Goal: Information Seeking & Learning: Learn about a topic

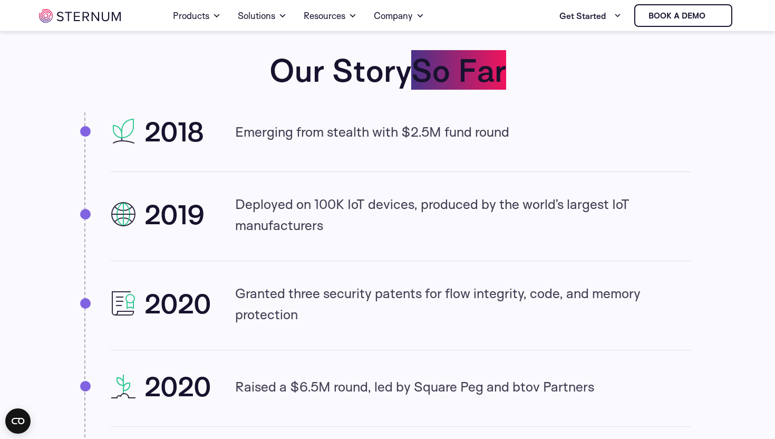
scroll to position [971, 0]
drag, startPoint x: 228, startPoint y: 126, endPoint x: 334, endPoint y: 146, distance: 107.8
click at [334, 146] on li "2018 Emerging from stealth with $2.5M fund round" at bounding box center [401, 143] width 580 height 55
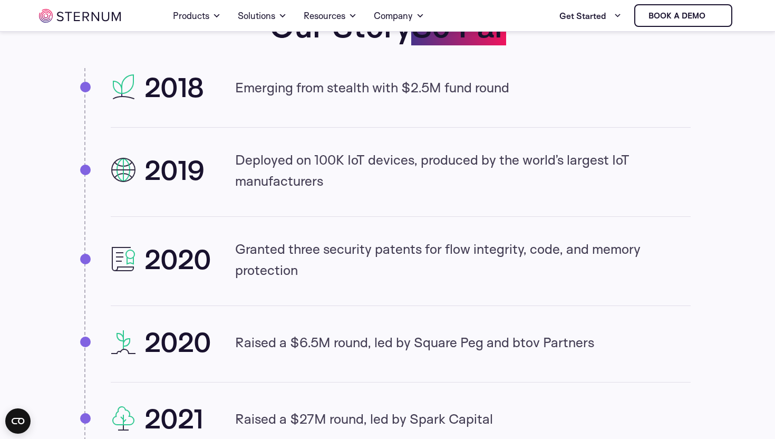
scroll to position [1008, 0]
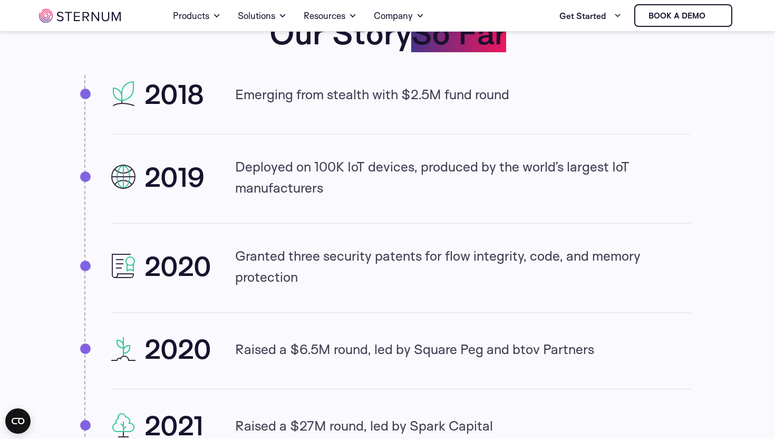
drag, startPoint x: 234, startPoint y: 138, endPoint x: 266, endPoint y: 203, distance: 71.7
click at [266, 203] on ul "2018 Emerging from stealth with $2.5M fund round 2019 Deployed on 100K IoT devi…" at bounding box center [387, 319] width 606 height 488
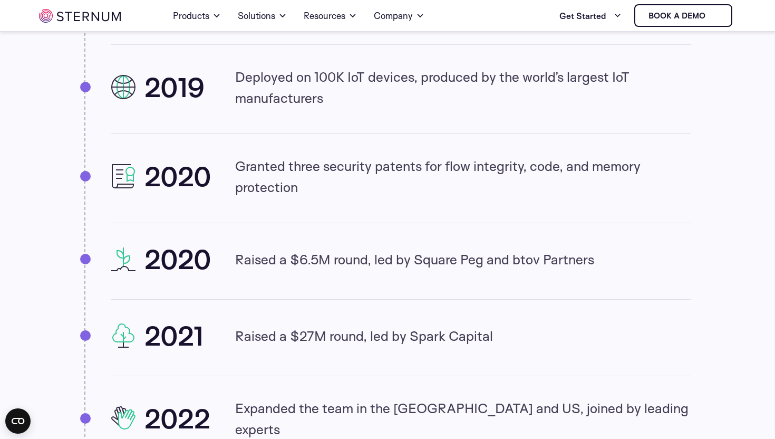
scroll to position [1100, 0]
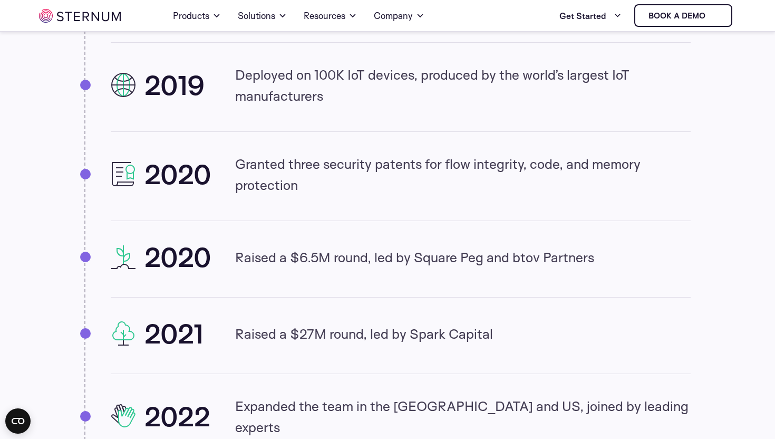
drag, startPoint x: 235, startPoint y: 155, endPoint x: 315, endPoint y: 206, distance: 95.3
click at [315, 206] on li "2020 Granted three security patents for flow integrity, code, and memory protec…" at bounding box center [401, 187] width 580 height 68
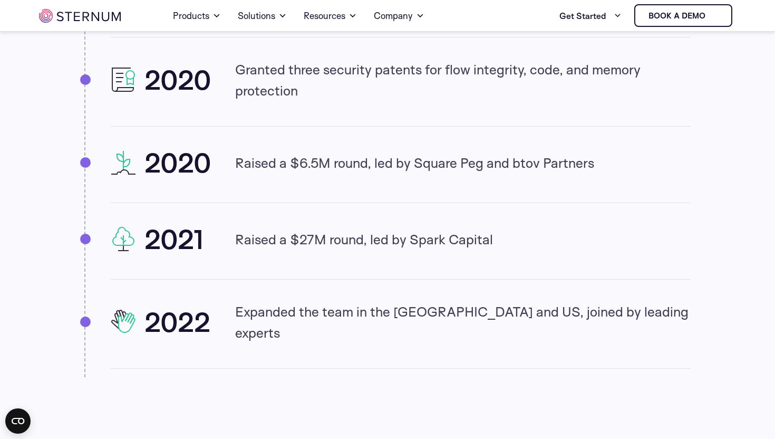
scroll to position [1197, 0]
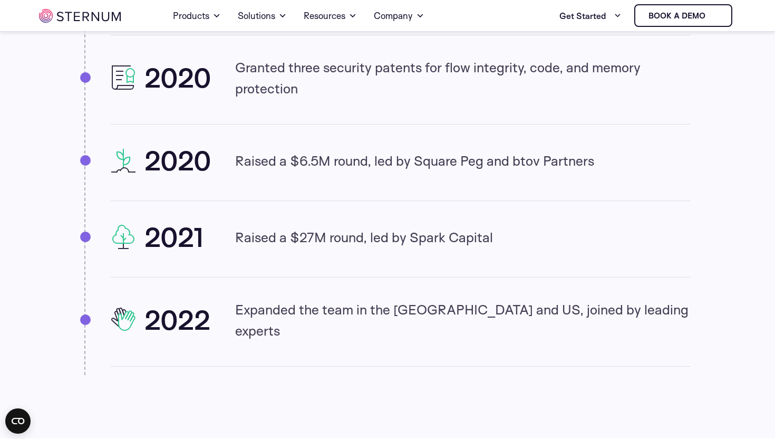
click at [296, 169] on p "Raised a $6.5M round, led by Square Peg and btov Partners" at bounding box center [414, 160] width 359 height 21
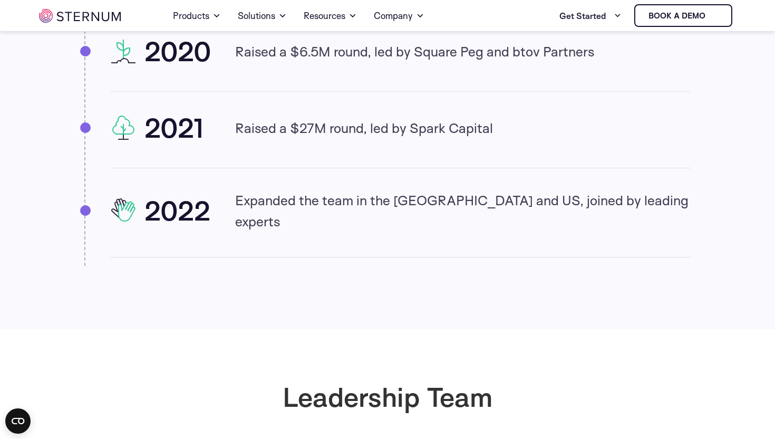
scroll to position [1307, 0]
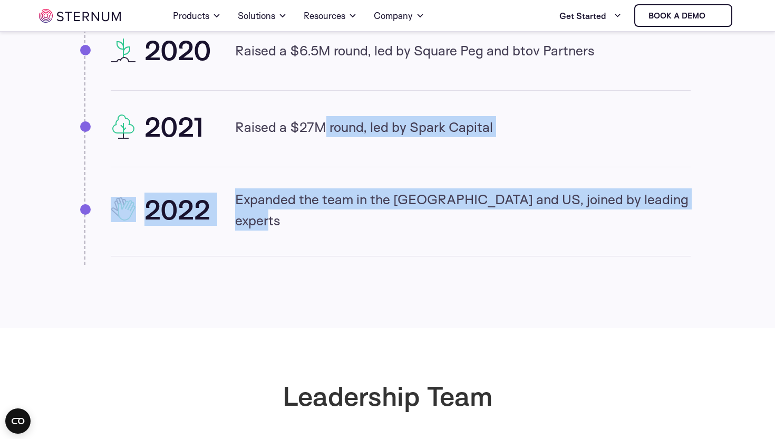
drag, startPoint x: 235, startPoint y: 129, endPoint x: 347, endPoint y: 218, distance: 143.0
click at [349, 218] on ul "2018 Emerging from stealth with $2.5M fund round 2019 Deployed on 100K IoT devi…" at bounding box center [387, 20] width 606 height 488
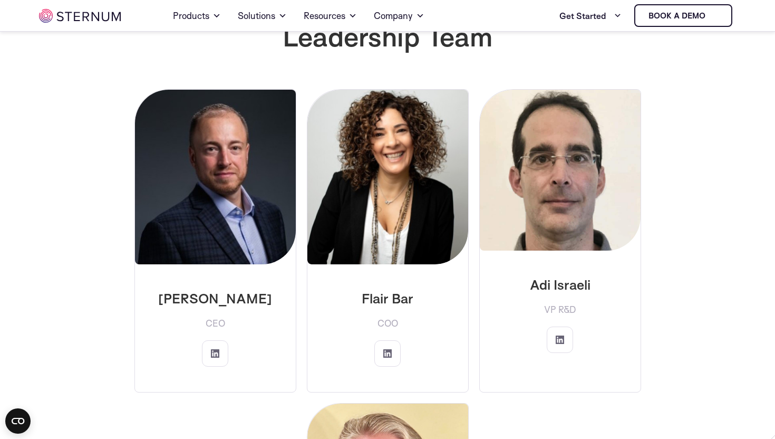
scroll to position [1667, 0]
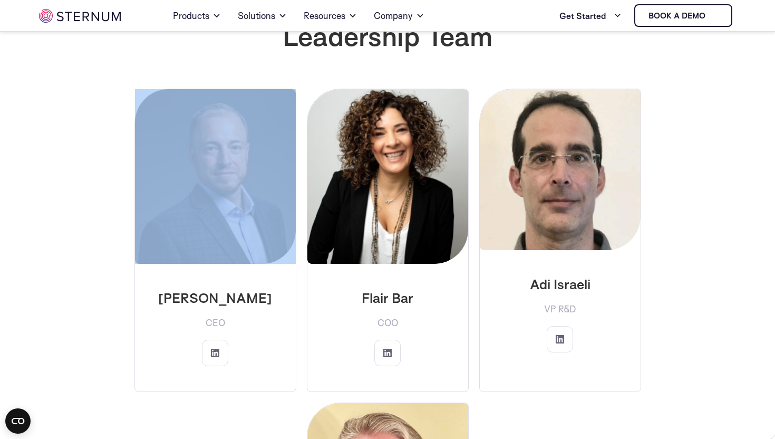
drag, startPoint x: 175, startPoint y: 282, endPoint x: 97, endPoint y: 223, distance: 98.2
click at [101, 223] on div "[PERSON_NAME] CEO Flair Bar COO" at bounding box center [387, 390] width 633 height 603
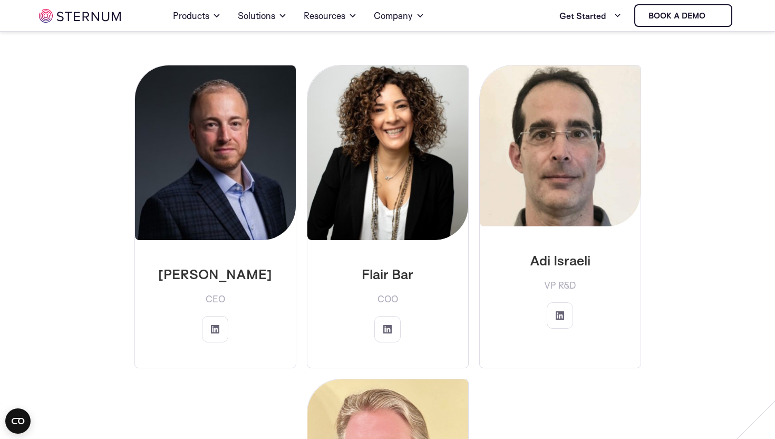
scroll to position [1690, 0]
click at [223, 266] on p "[PERSON_NAME]" at bounding box center [215, 274] width 144 height 17
click at [406, 266] on p "Flair Bar" at bounding box center [388, 274] width 144 height 17
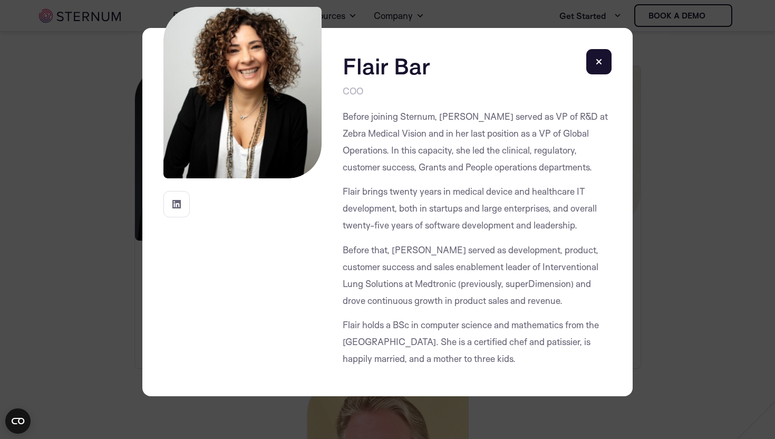
scroll to position [87, 0]
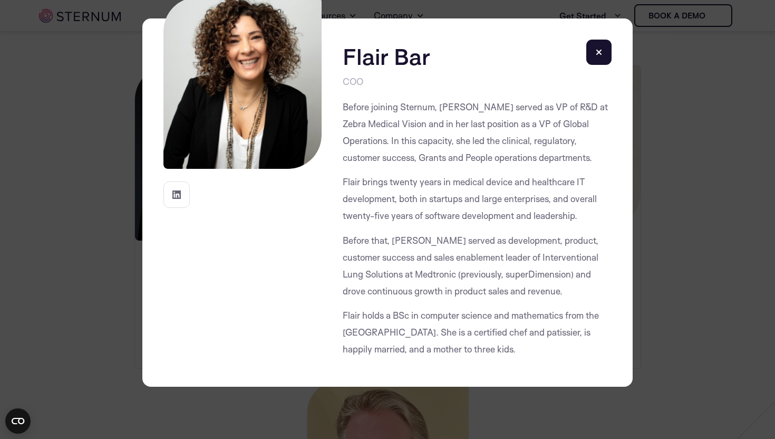
click at [75, 215] on div "Flair Bar COO" at bounding box center [387, 219] width 775 height 439
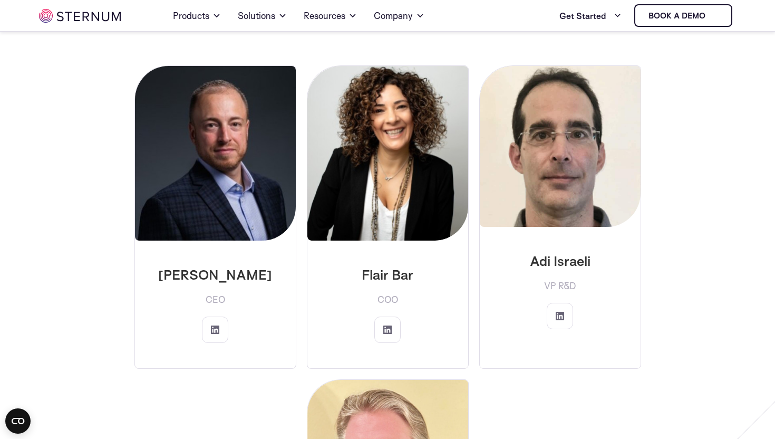
scroll to position [1719, 0]
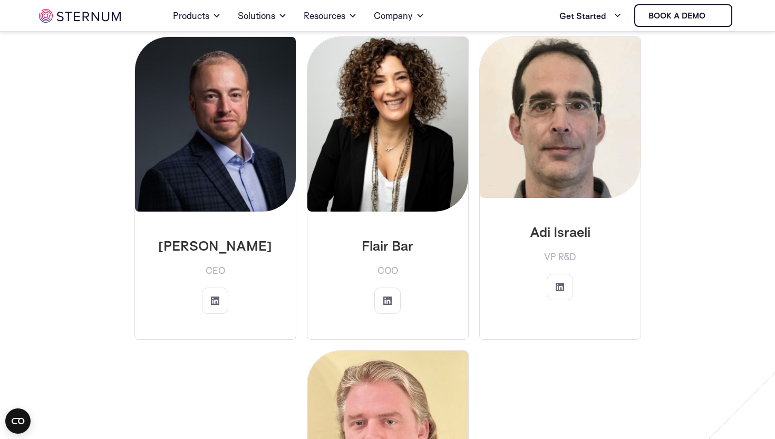
click at [216, 237] on p "[PERSON_NAME]" at bounding box center [215, 245] width 144 height 17
click at [229, 157] on img at bounding box center [215, 124] width 161 height 175
click at [216, 237] on p "[PERSON_NAME]" at bounding box center [215, 245] width 144 height 17
click at [379, 237] on p "Flair Bar" at bounding box center [388, 245] width 144 height 17
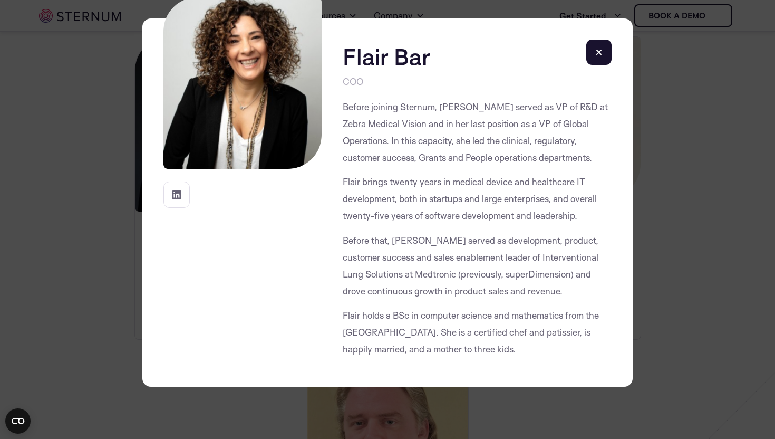
drag, startPoint x: 90, startPoint y: 246, endPoint x: 117, endPoint y: 243, distance: 27.6
click at [90, 246] on div "Flair Bar COO" at bounding box center [387, 219] width 775 height 439
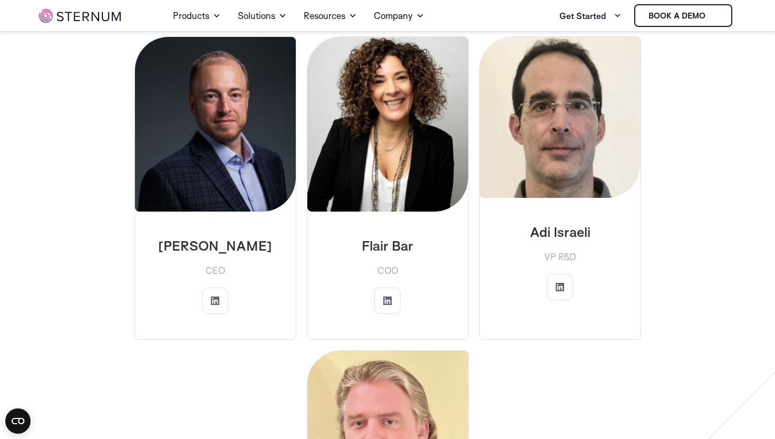
click at [194, 237] on p "[PERSON_NAME]" at bounding box center [215, 245] width 144 height 17
click at [219, 288] on link at bounding box center [215, 300] width 26 height 26
click at [558, 223] on p "Adi Israeli" at bounding box center [560, 231] width 144 height 17
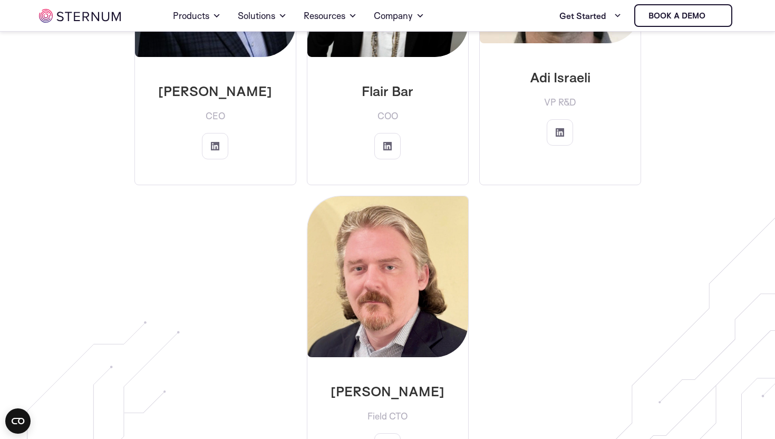
scroll to position [1874, 0]
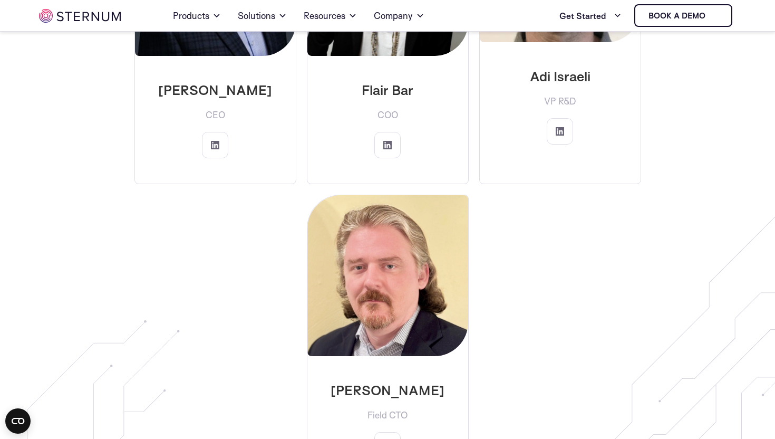
click at [391, 381] on p "[PERSON_NAME]" at bounding box center [388, 389] width 144 height 17
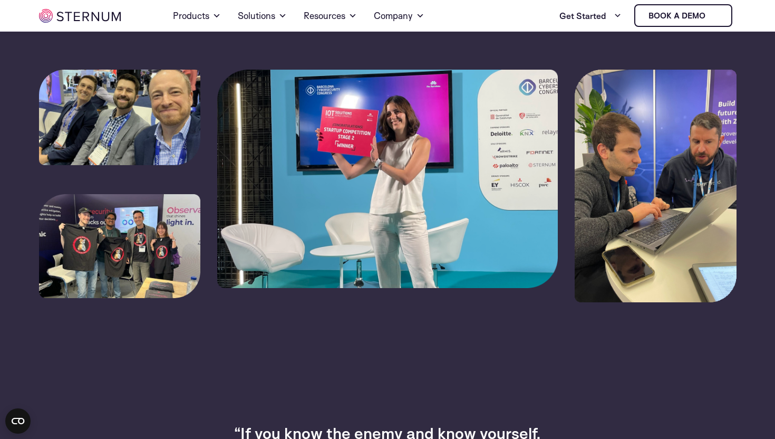
scroll to position [0, 0]
